Goal: Task Accomplishment & Management: Complete application form

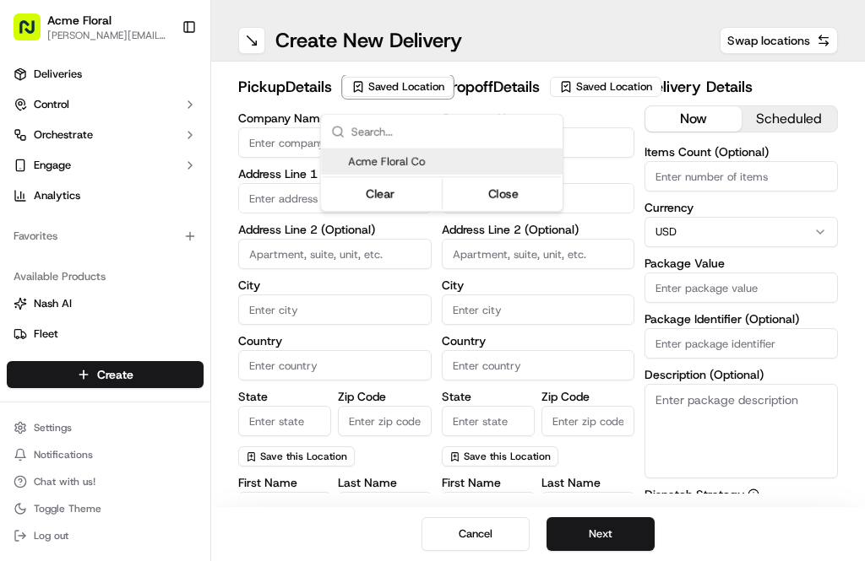
click at [443, 165] on span "Acme Floral Co" at bounding box center [452, 161] width 208 height 15
type input "Acme Floral Co"
type input "[GEOGRAPHIC_DATA]"
type input "US"
type input "CA"
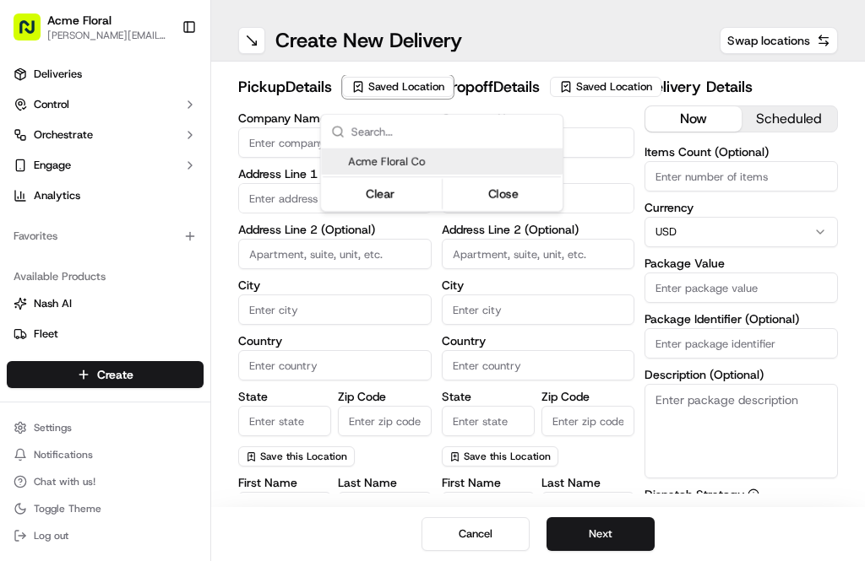
type input "94117"
type input "[PERSON_NAME]"
type input "[EMAIL_ADDRESS][DOMAIN_NAME]"
type input "[PHONE_NUMBER]"
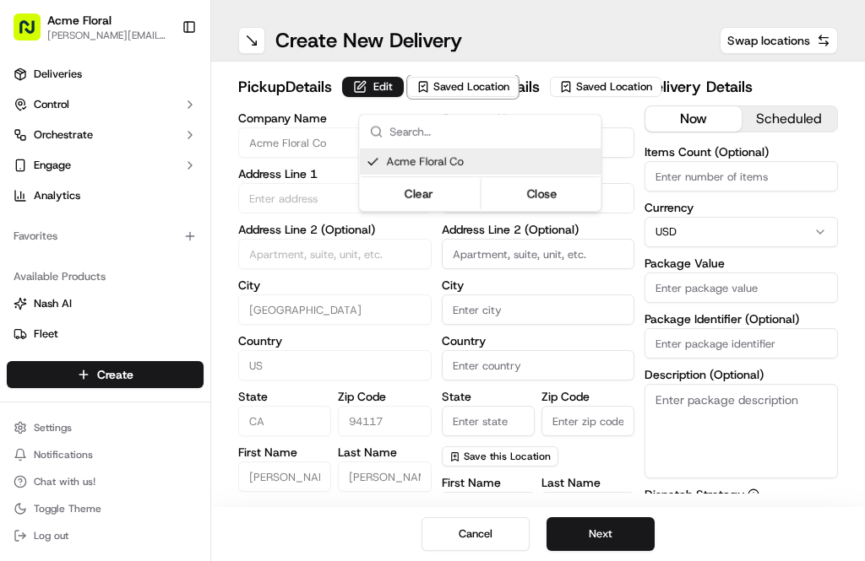
type input "[STREET_ADDRESS][PERSON_NAME]"
click at [595, 103] on html "Acme Floral [PERSON_NAME][EMAIL_ADDRESS][DOMAIN_NAME] Toggle Sidebar Deliveries…" at bounding box center [432, 280] width 865 height 561
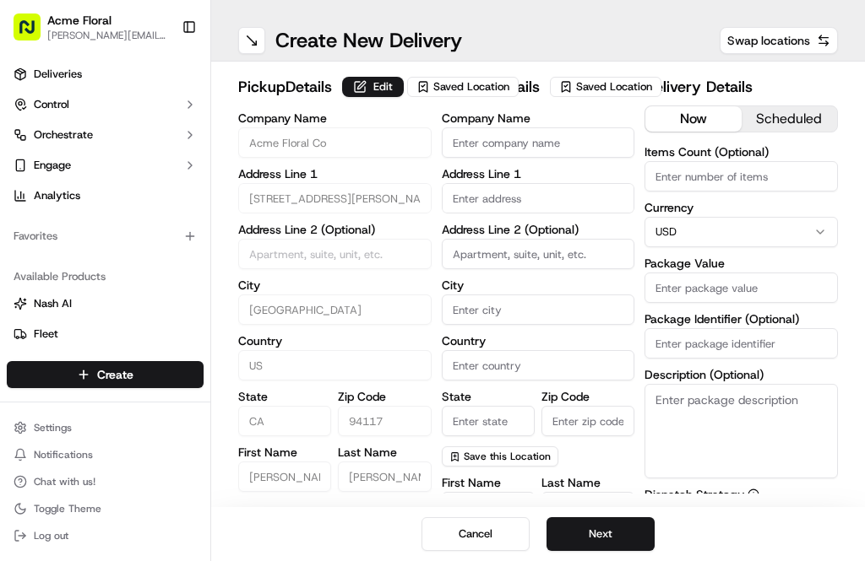
click at [601, 95] on span "Saved Location" at bounding box center [614, 86] width 76 height 15
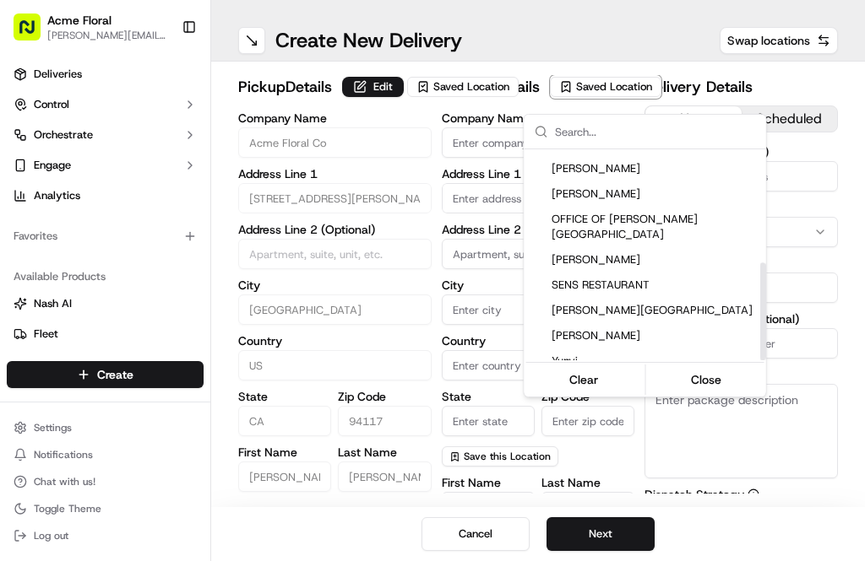
scroll to position [245, 0]
click at [650, 305] on span "[PERSON_NAME][GEOGRAPHIC_DATA]" at bounding box center [655, 312] width 208 height 15
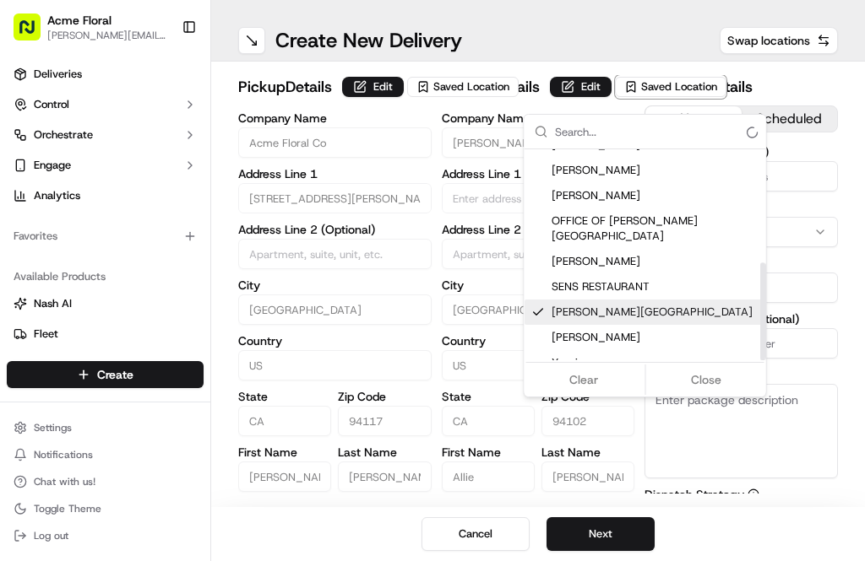
type input "[PERSON_NAME][GEOGRAPHIC_DATA]"
type input "[GEOGRAPHIC_DATA]"
type input "US"
type input "CA"
type input "94102"
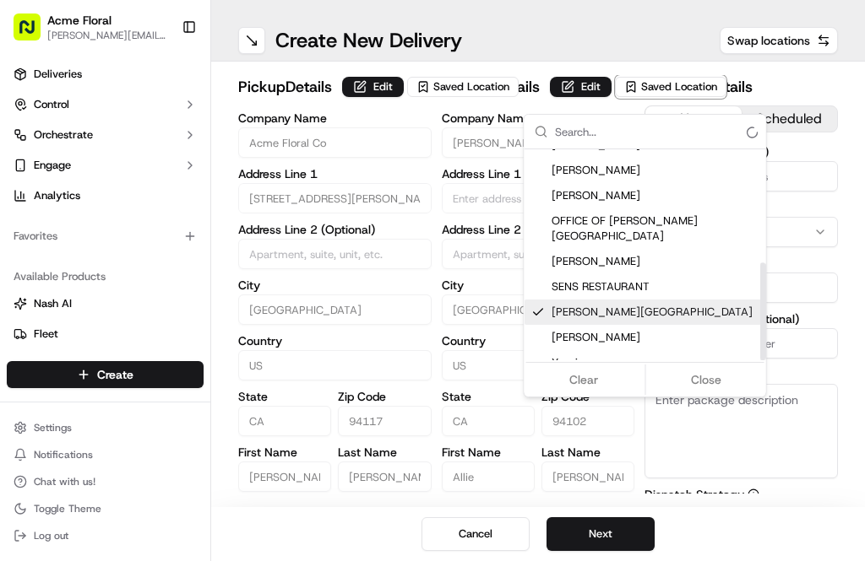
type input "Allie"
type input "[PERSON_NAME]"
type input "[PHONE_NUMBER]"
type input "[STREET_ADDRESS][PERSON_NAME]"
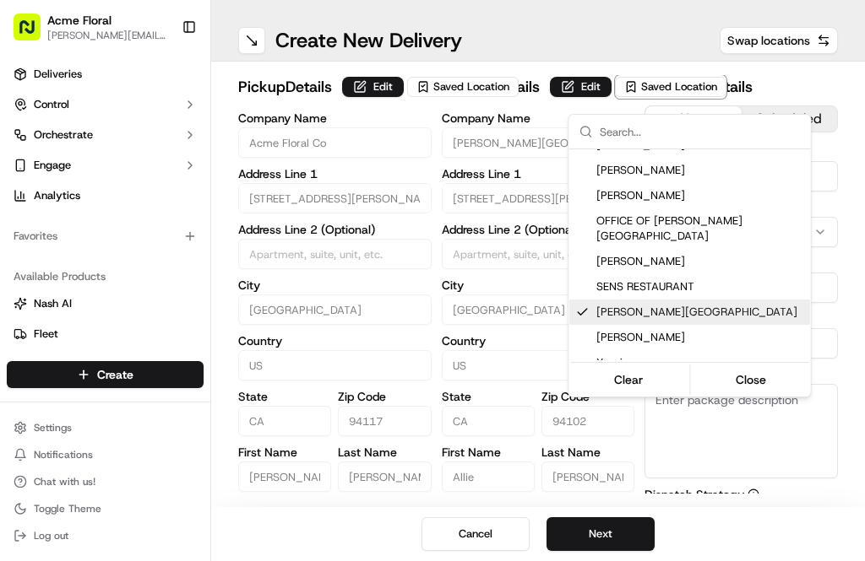
click at [664, 36] on html "Acme Floral [PERSON_NAME][EMAIL_ADDRESS][DOMAIN_NAME] Toggle Sidebar Deliveries…" at bounding box center [432, 280] width 865 height 561
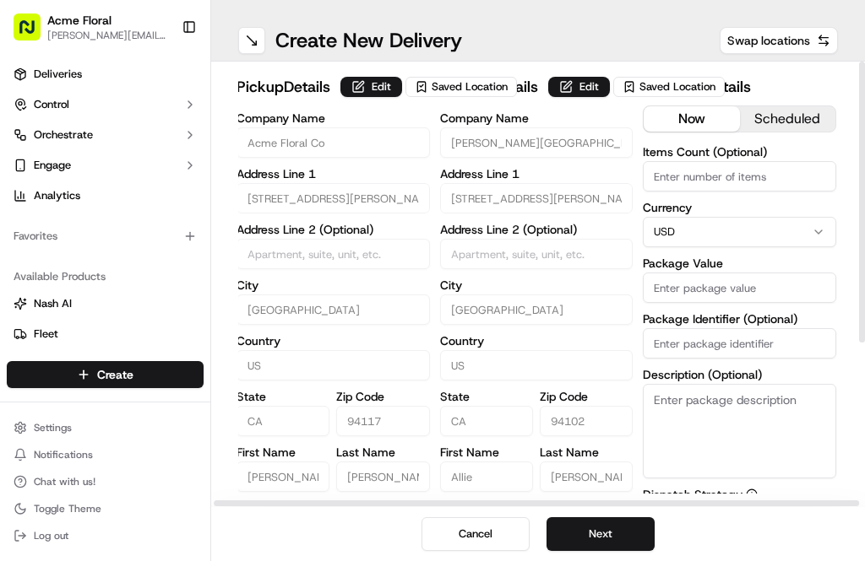
scroll to position [0, 2]
click at [548, 97] on button "Edit" at bounding box center [579, 87] width 62 height 20
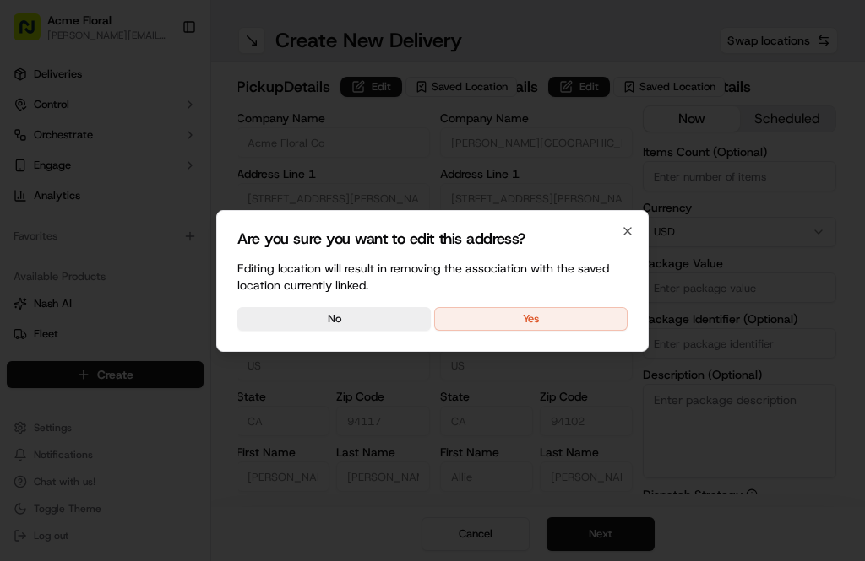
click at [499, 329] on button "Yes" at bounding box center [530, 319] width 193 height 24
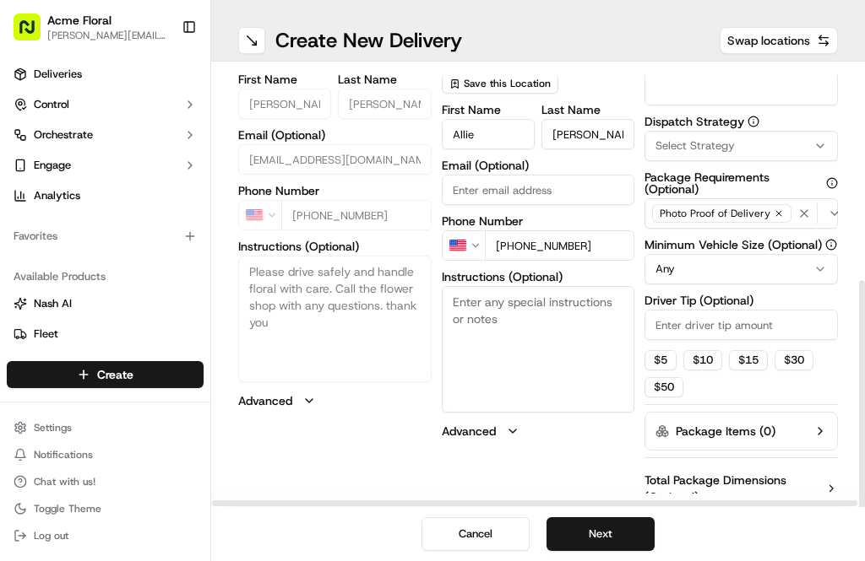
scroll to position [368, 0]
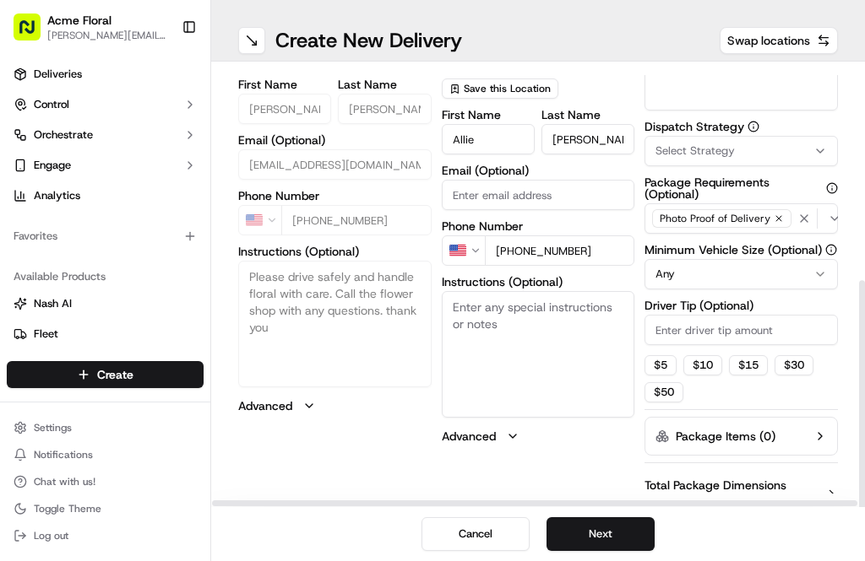
click at [539, 348] on textarea "Instructions (Optional)" at bounding box center [538, 354] width 193 height 127
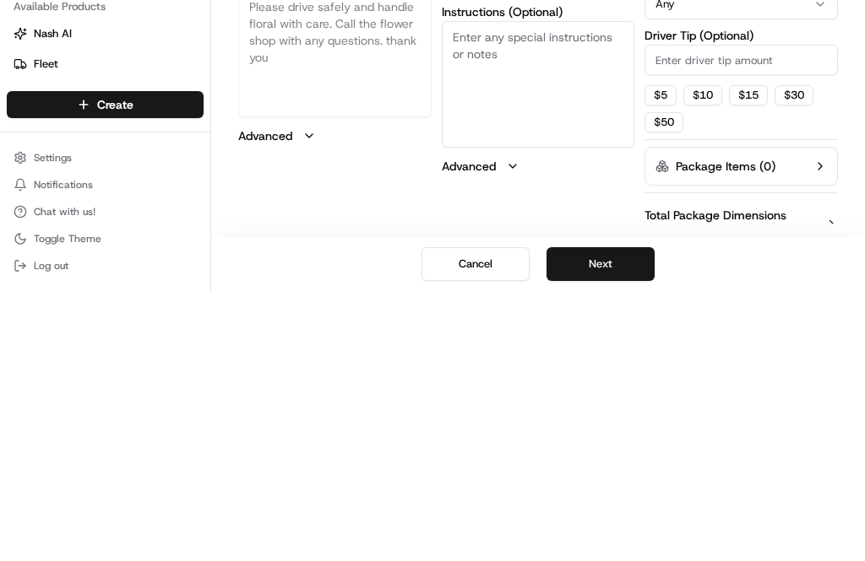
click at [481, 291] on textarea "Instructions (Optional)" at bounding box center [538, 354] width 193 height 127
paste textarea "Place floral bouquet through the [GEOGRAPHIC_DATA] at the theatre entrance unde…"
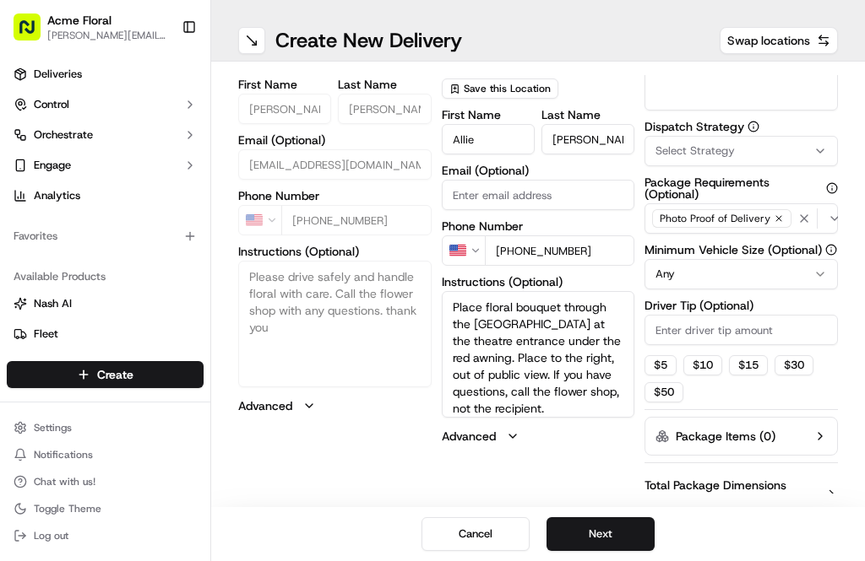
type textarea "Place floral bouquet through the [GEOGRAPHIC_DATA] at the theatre entrance unde…"
click at [665, 369] on button "$ 5" at bounding box center [660, 365] width 32 height 20
type input "5"
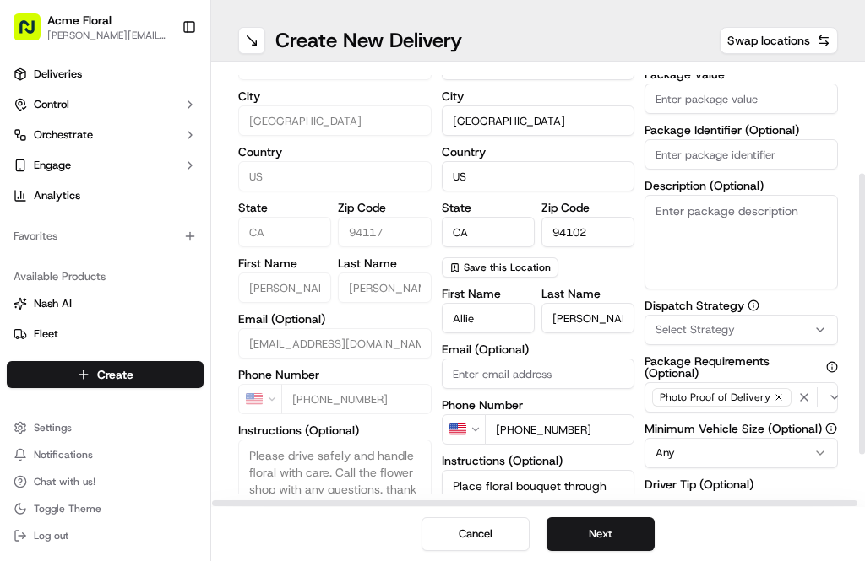
scroll to position [187, 0]
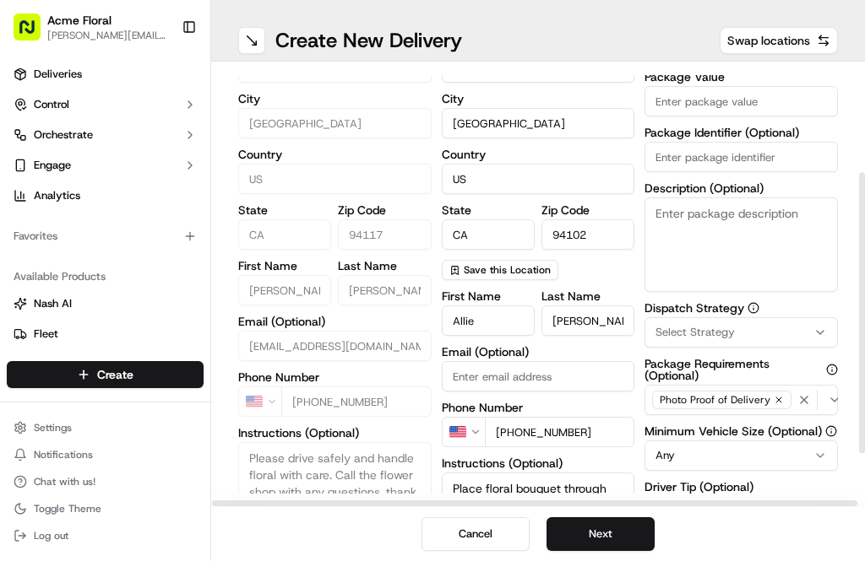
click at [708, 239] on textarea "Description (Optional)" at bounding box center [740, 245] width 193 height 95
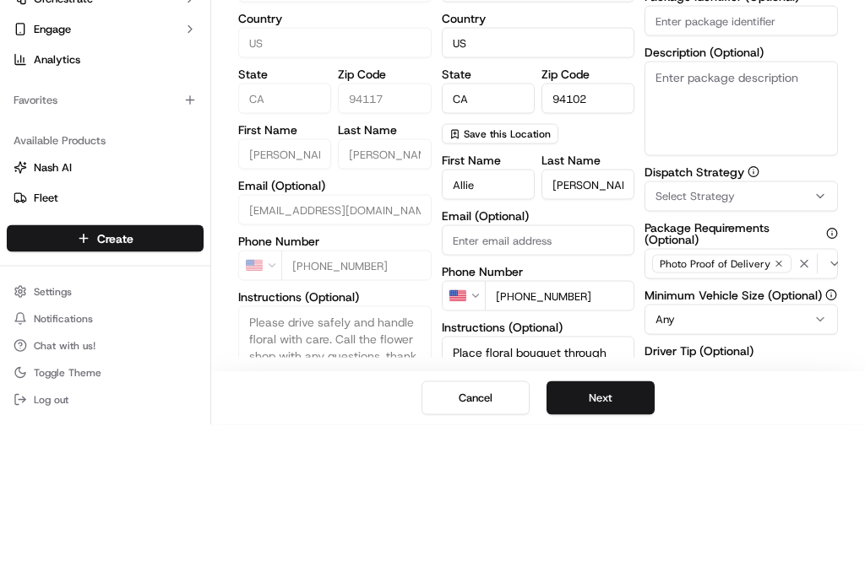
click at [694, 198] on textarea "Description (Optional)" at bounding box center [740, 245] width 193 height 95
paste textarea "Place floral bouquet through the [GEOGRAPHIC_DATA] at the theatre entrance unde…"
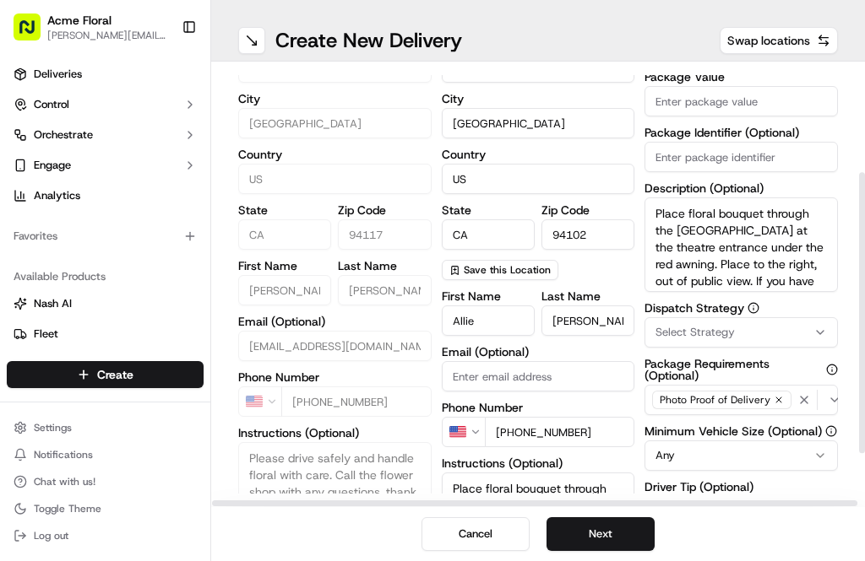
scroll to position [-1, 0]
type textarea "Place floral bouquet through the [GEOGRAPHIC_DATA] at the theatre entrance unde…"
click at [710, 108] on input "Package Value" at bounding box center [740, 101] width 193 height 30
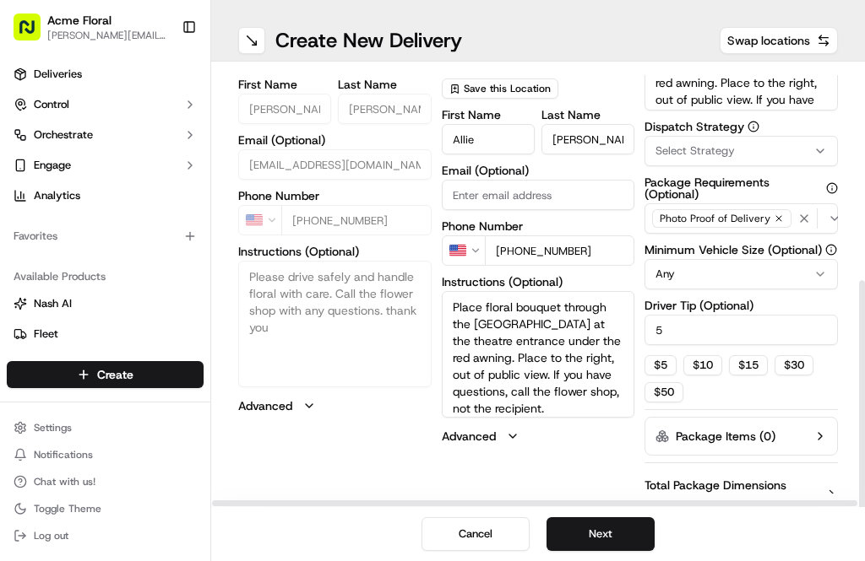
scroll to position [54, 0]
type input "125"
click at [610, 530] on button "Next" at bounding box center [600, 535] width 108 height 34
click at [620, 536] on button "Next" at bounding box center [600, 535] width 108 height 34
click at [616, 535] on button "Submit" at bounding box center [600, 535] width 108 height 34
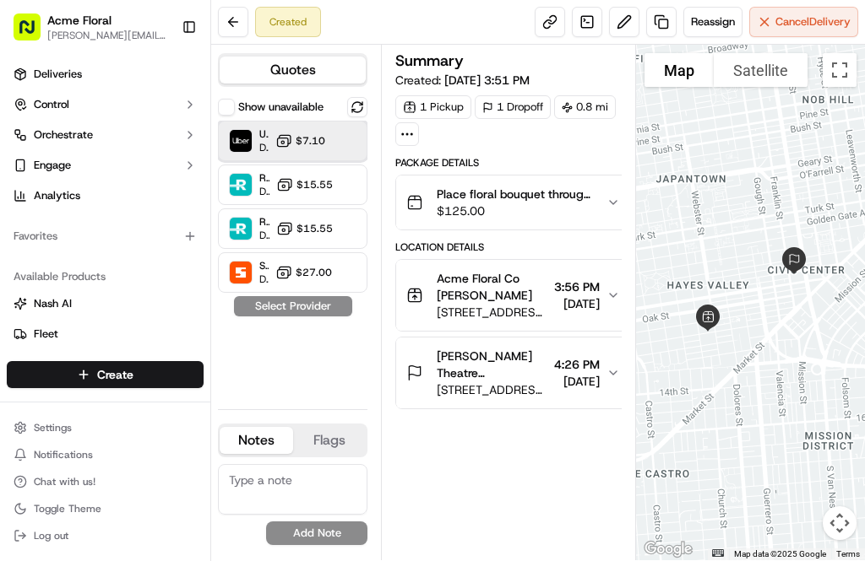
click at [333, 138] on div "Uber Dropoff ETA 18 minutes $7.10" at bounding box center [292, 141] width 149 height 41
click at [317, 308] on button "Assign Provider" at bounding box center [293, 306] width 120 height 20
